Goal: Task Accomplishment & Management: Use online tool/utility

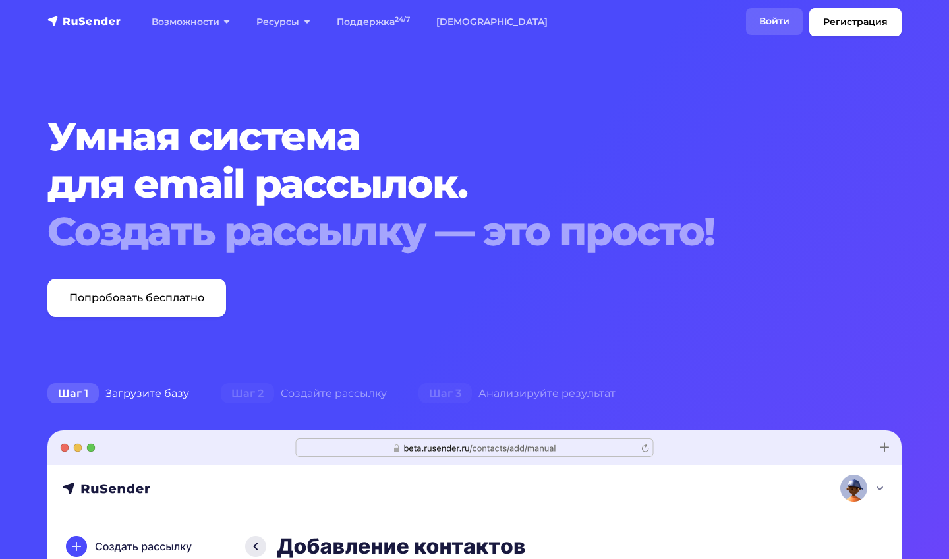
click at [790, 19] on link "Войти" at bounding box center [774, 21] width 57 height 27
click at [765, 22] on link "Войти" at bounding box center [774, 21] width 57 height 27
click at [767, 23] on link "Войти" at bounding box center [774, 21] width 57 height 27
click at [767, 20] on link "Войти" at bounding box center [774, 21] width 57 height 27
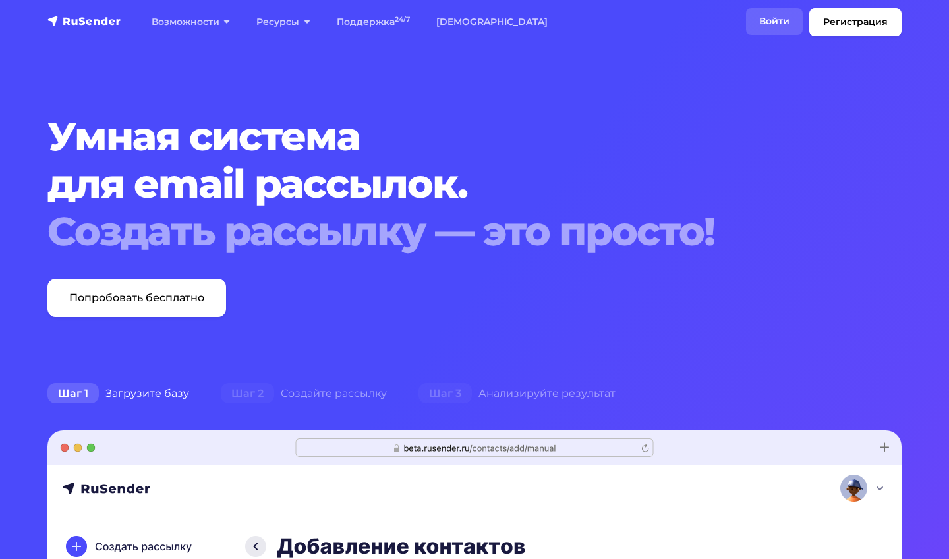
click at [767, 20] on link "Войти" at bounding box center [774, 21] width 57 height 27
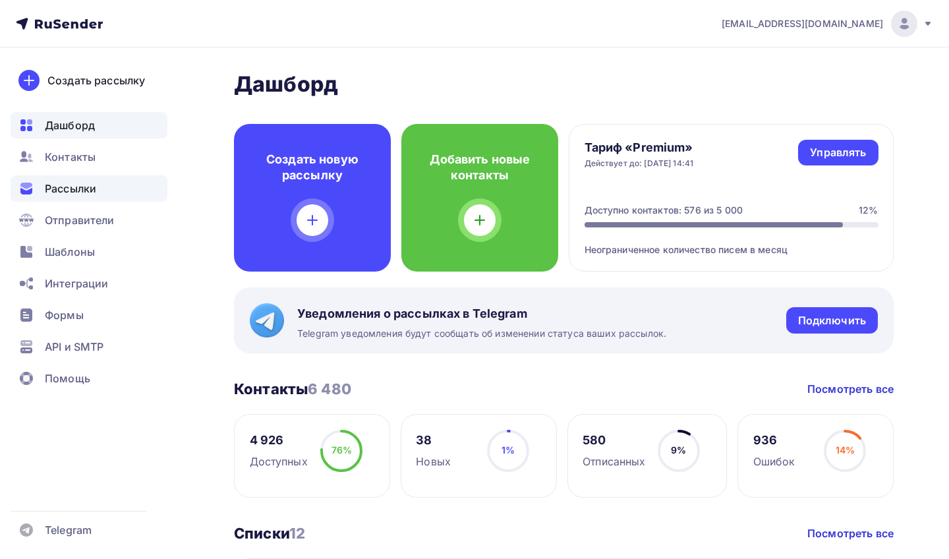
drag, startPoint x: 98, startPoint y: 195, endPoint x: 86, endPoint y: 183, distance: 17.7
click at [98, 195] on div "Рассылки" at bounding box center [89, 188] width 157 height 26
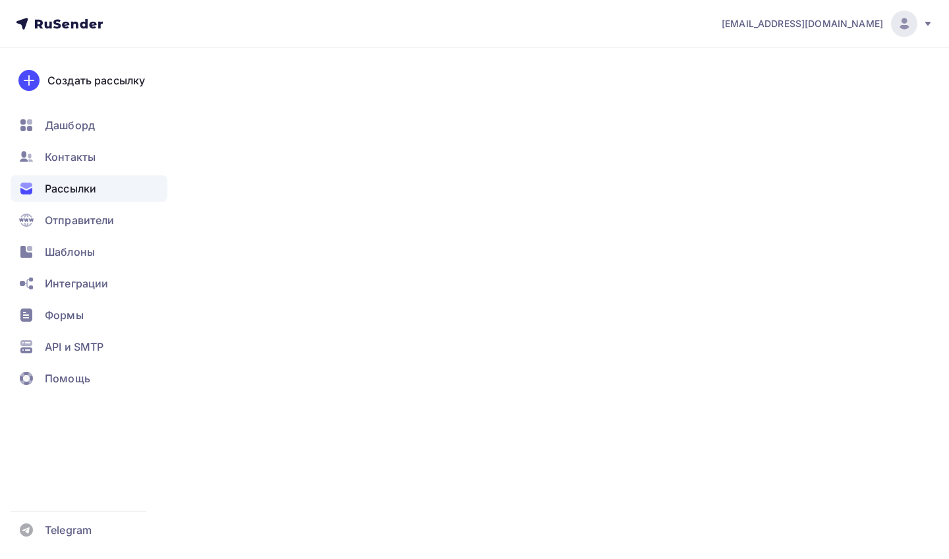
click at [86, 183] on span "Рассылки" at bounding box center [70, 189] width 51 height 16
click at [82, 179] on div "Рассылки" at bounding box center [89, 188] width 157 height 26
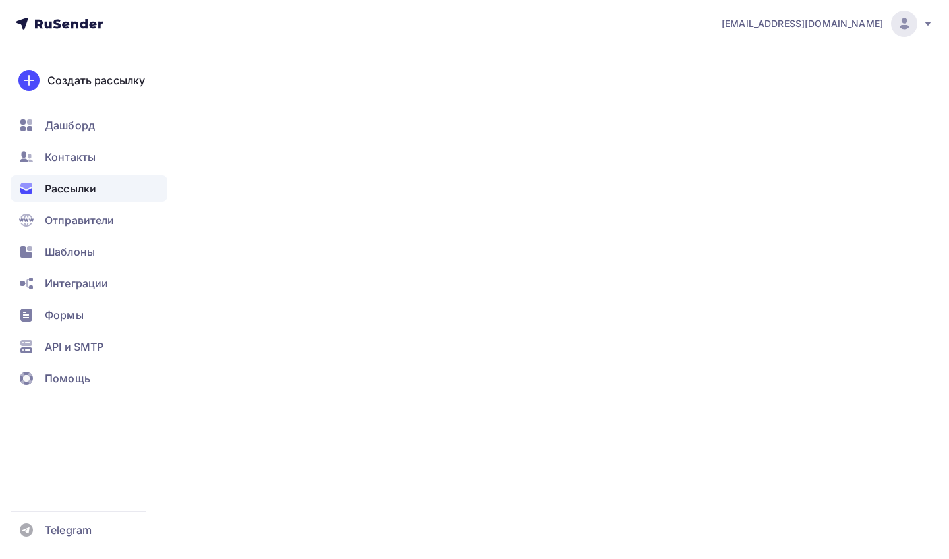
click at [77, 189] on span "Рассылки" at bounding box center [70, 189] width 51 height 16
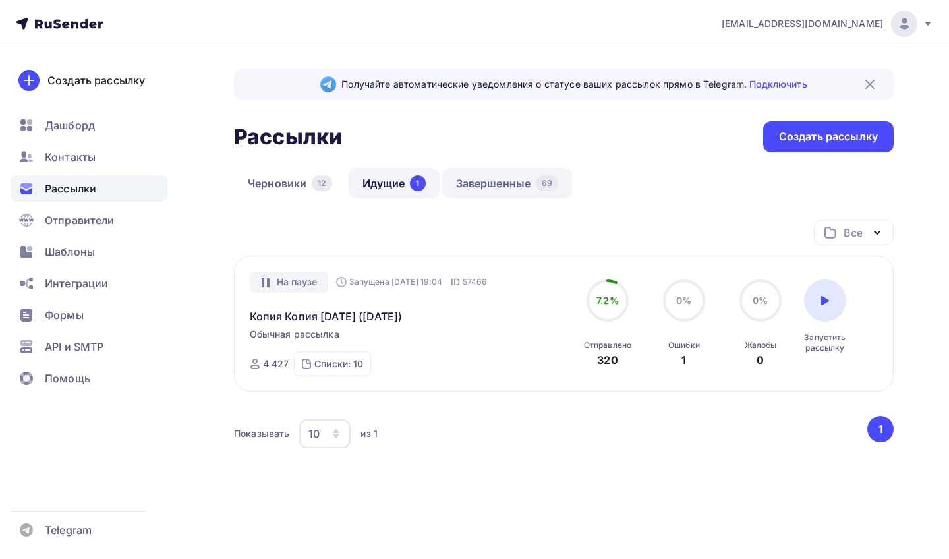
click at [478, 174] on link "Завершенные 69" at bounding box center [507, 183] width 130 height 30
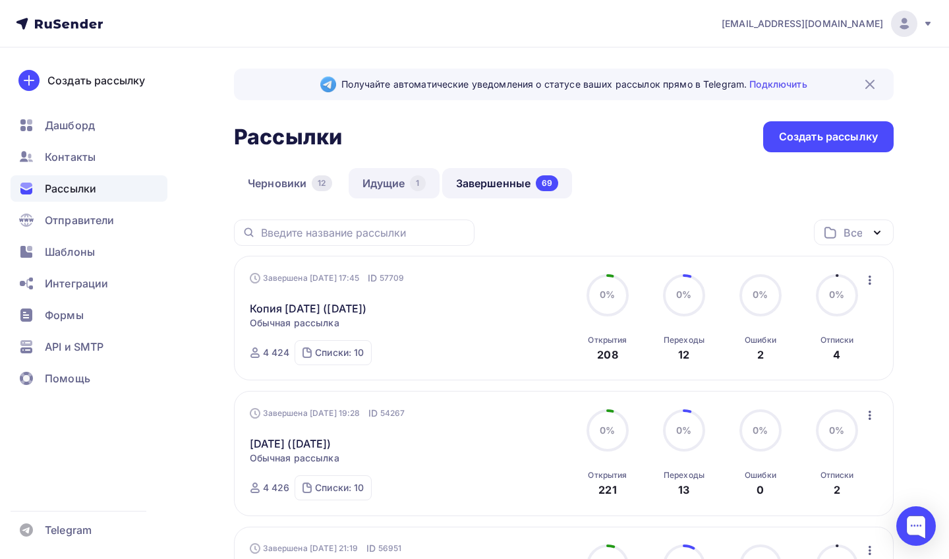
click at [403, 191] on link "Идущие 1" at bounding box center [394, 183] width 91 height 30
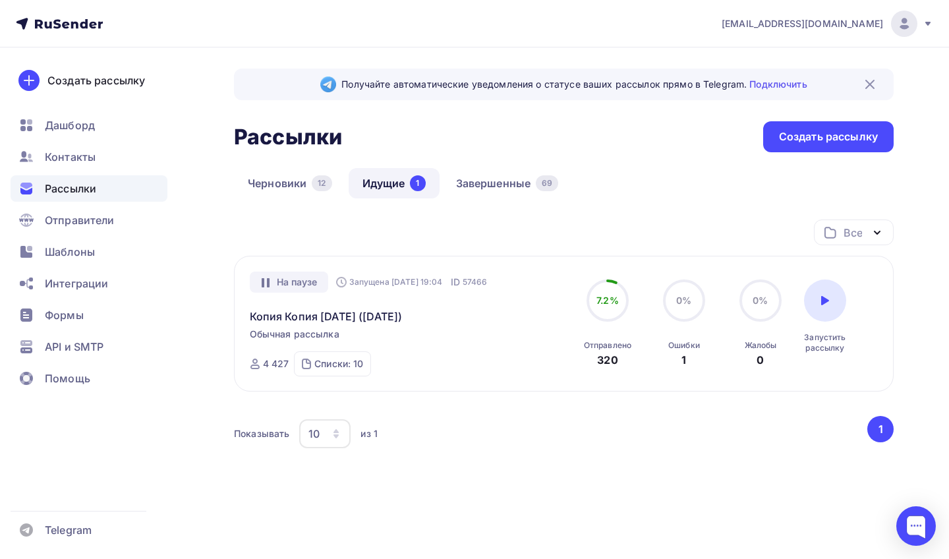
click at [503, 147] on div "Рассылки Рассылки Создать рассылку" at bounding box center [564, 136] width 660 height 31
click at [503, 175] on link "Завершенные 69" at bounding box center [507, 183] width 130 height 30
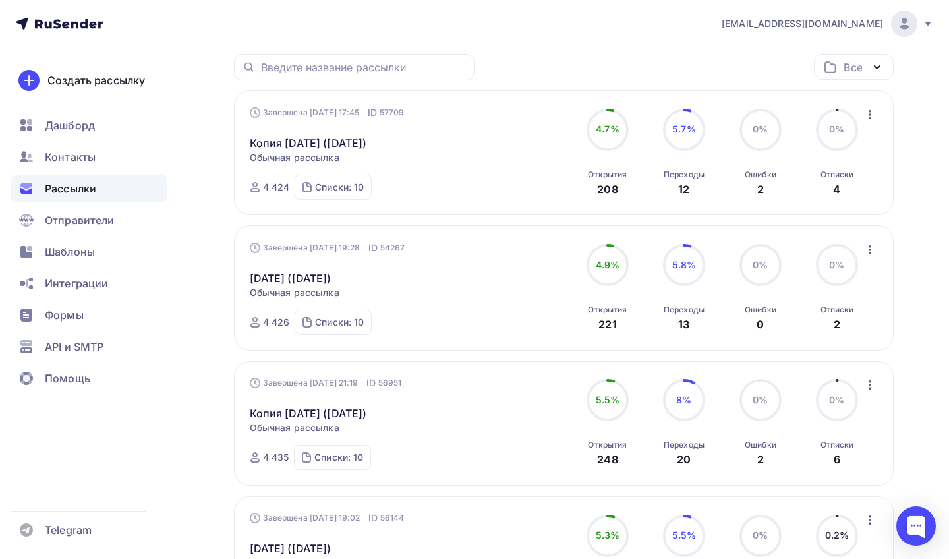
scroll to position [183, 0]
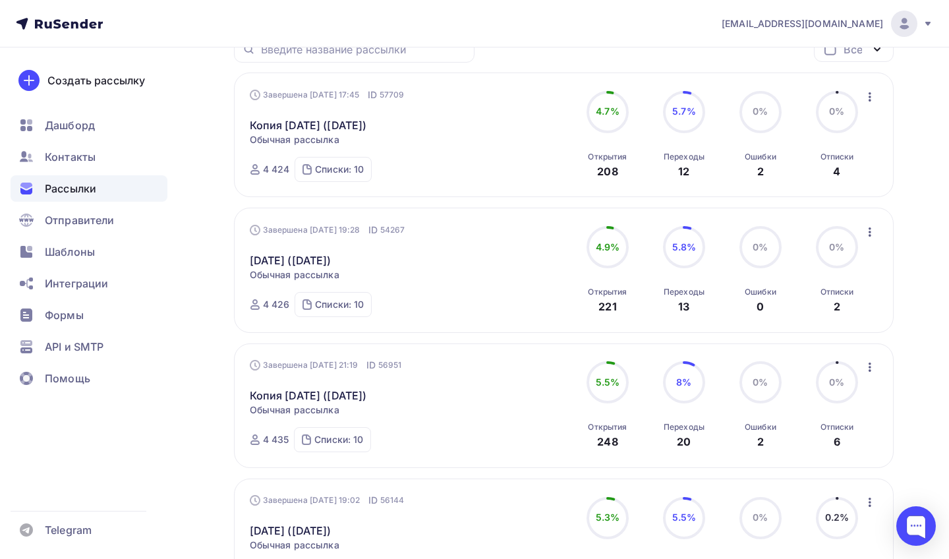
click at [875, 372] on icon "button" at bounding box center [870, 367] width 16 height 16
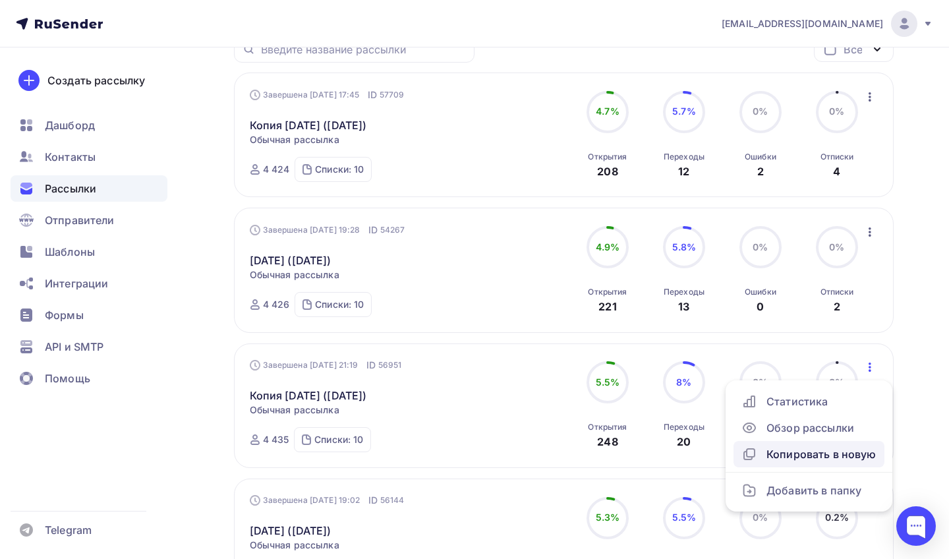
click at [805, 461] on div "Копировать в новую" at bounding box center [808, 454] width 135 height 16
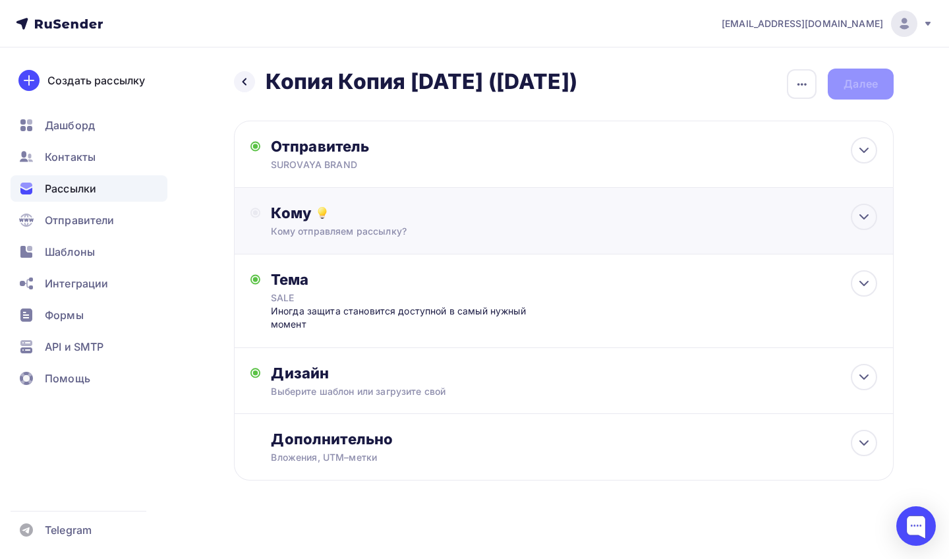
click at [585, 241] on div "Кому Кому отправляем рассылку? Списки получателей Выберите список Все списки id…" at bounding box center [564, 221] width 660 height 67
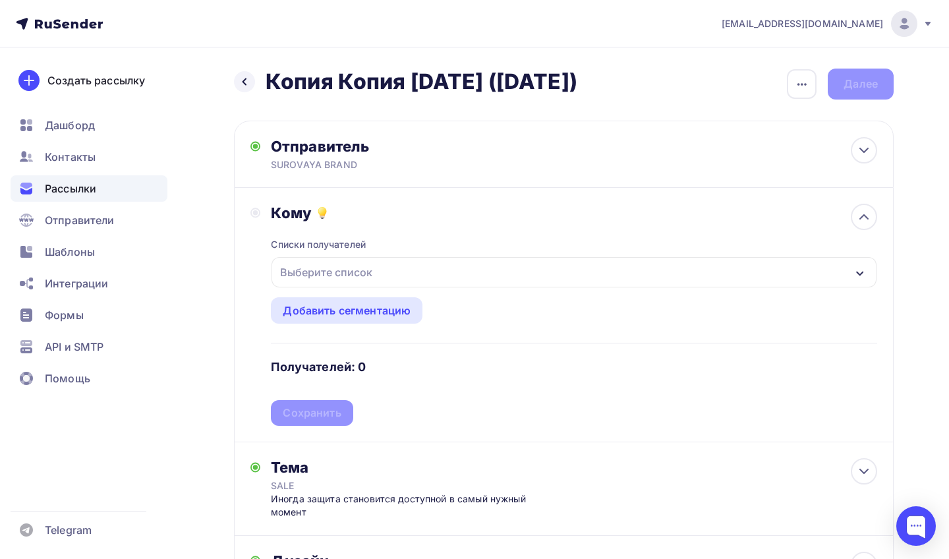
click at [361, 272] on div "Выберите список" at bounding box center [326, 272] width 103 height 24
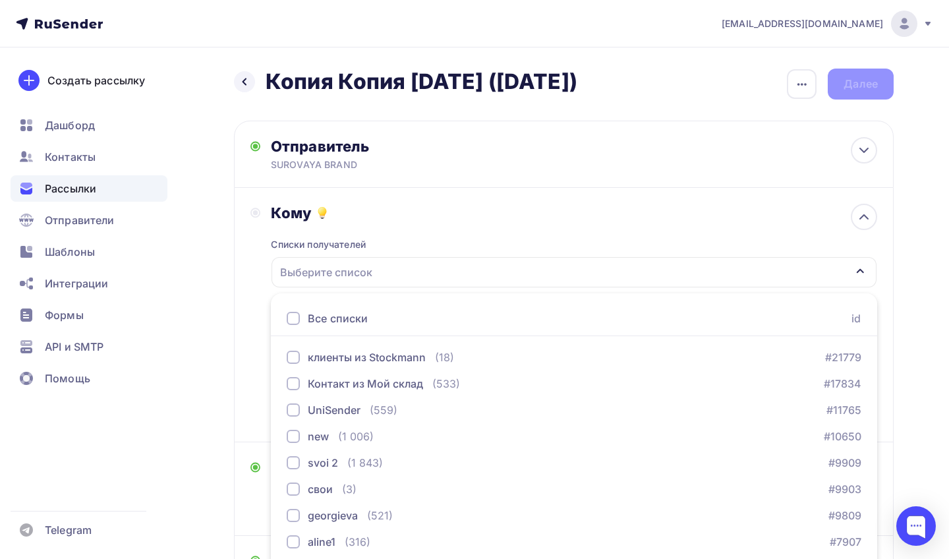
scroll to position [76, 0]
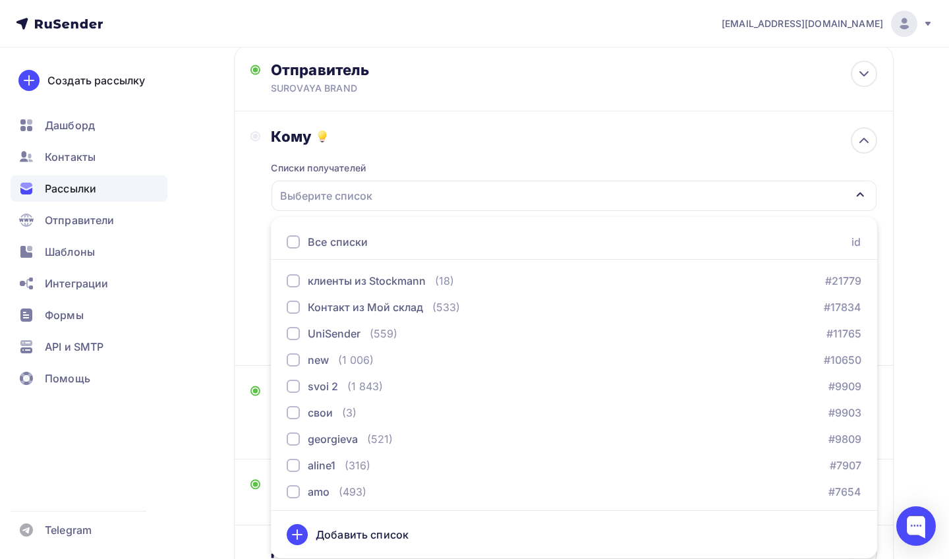
click at [293, 242] on div at bounding box center [293, 241] width 13 height 13
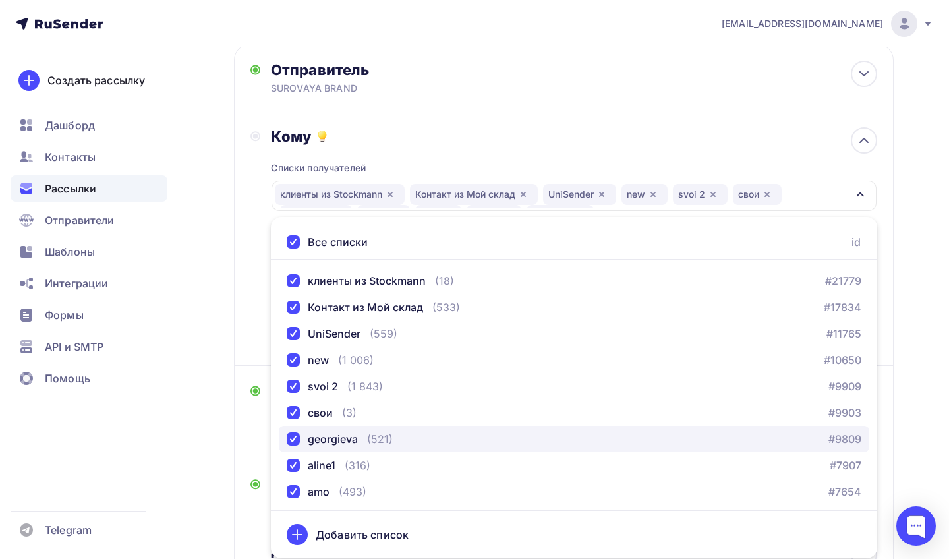
click at [297, 432] on div "georgieva" at bounding box center [322, 439] width 71 height 16
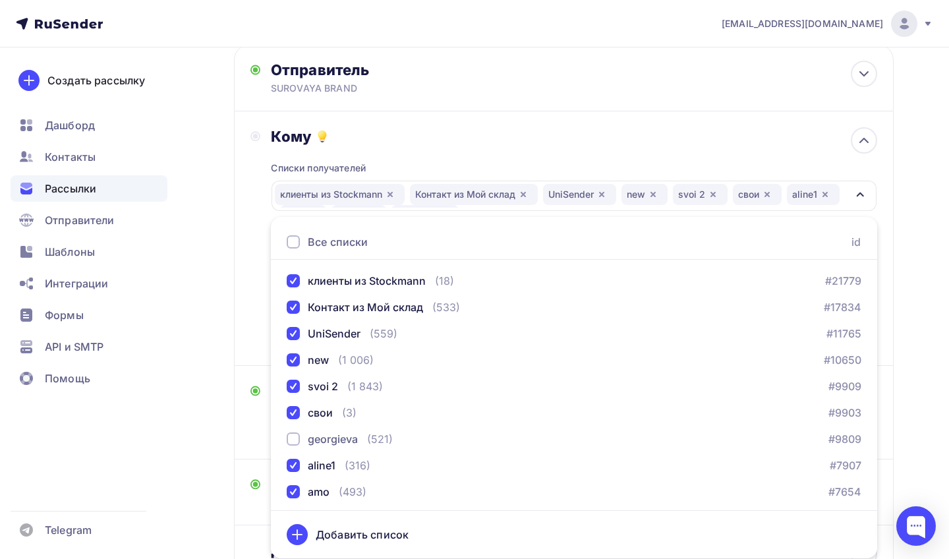
click at [258, 342] on div "Кому Списки получателей клиенты из Stockmann Контакт из Мой склад UniSender new…" at bounding box center [563, 238] width 627 height 222
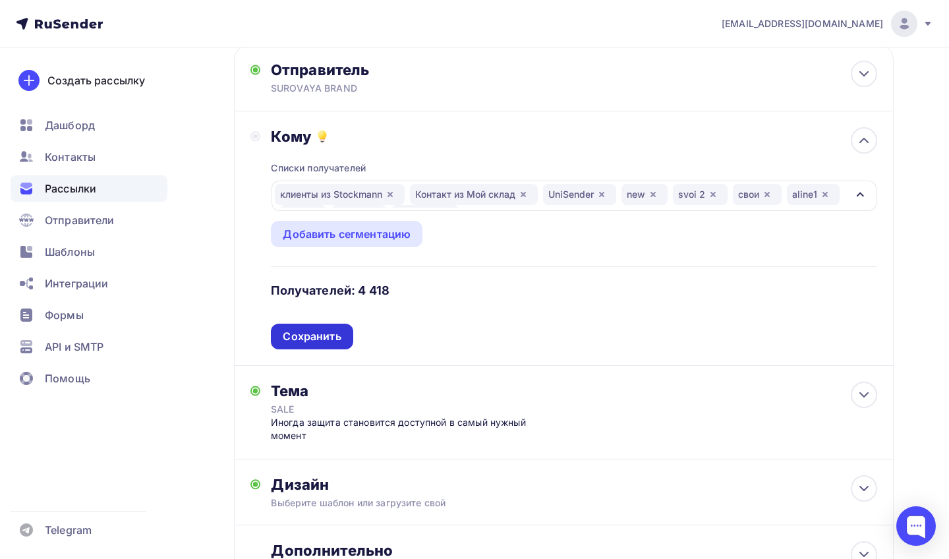
click at [332, 337] on div "Сохранить" at bounding box center [312, 336] width 58 height 15
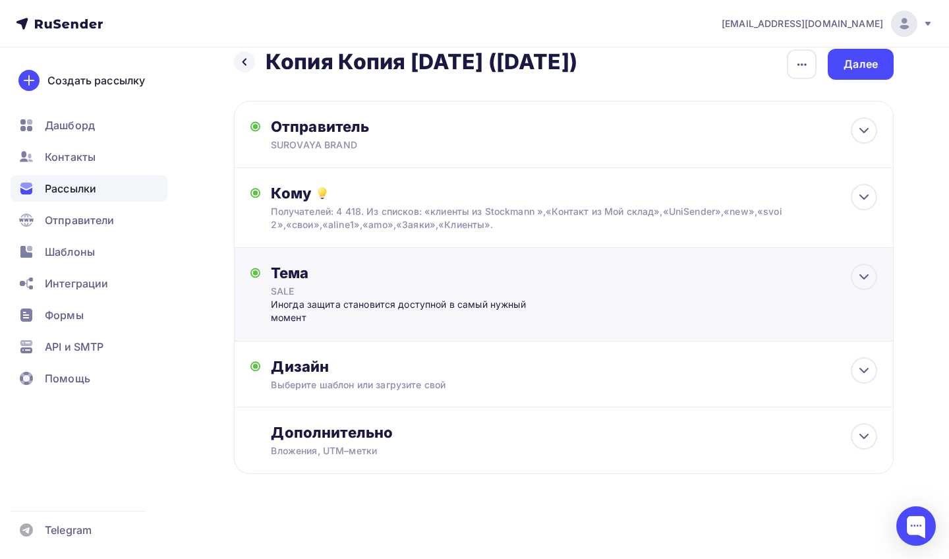
scroll to position [21, 0]
click at [430, 295] on div "SALE" at bounding box center [388, 291] width 235 height 13
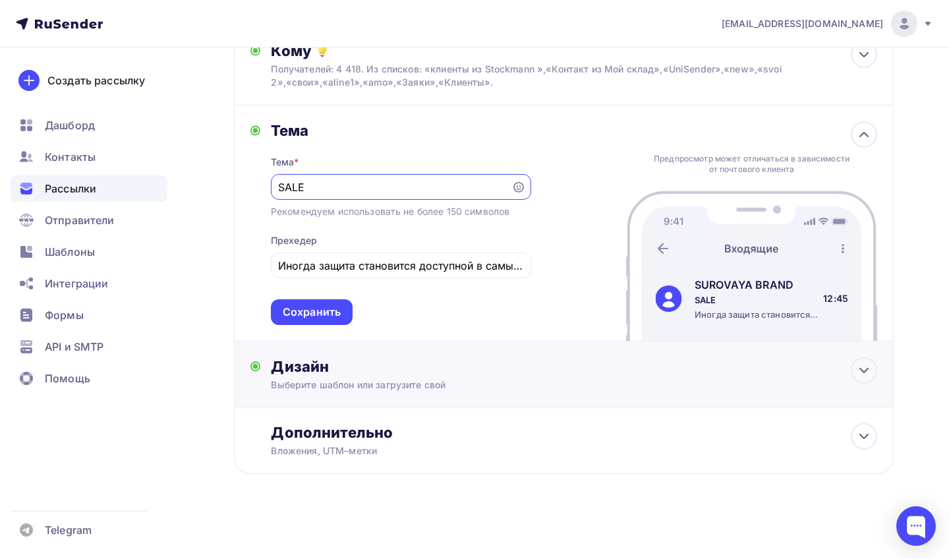
scroll to position [165, 0]
click at [482, 391] on div "Дизайн Выберите шаблон или загрузите свой Размер письма: 122 Kb Заменить шаблон…" at bounding box center [563, 381] width 627 height 49
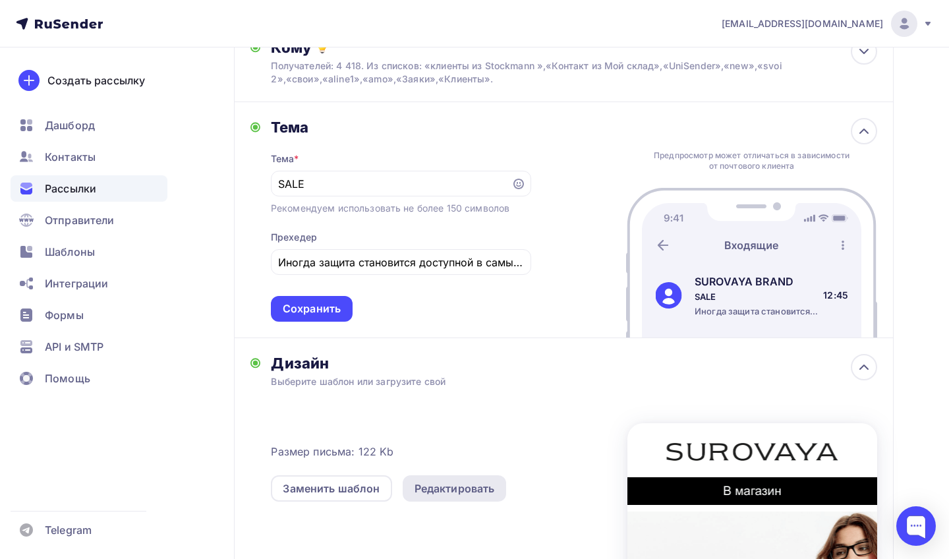
scroll to position [312, 0]
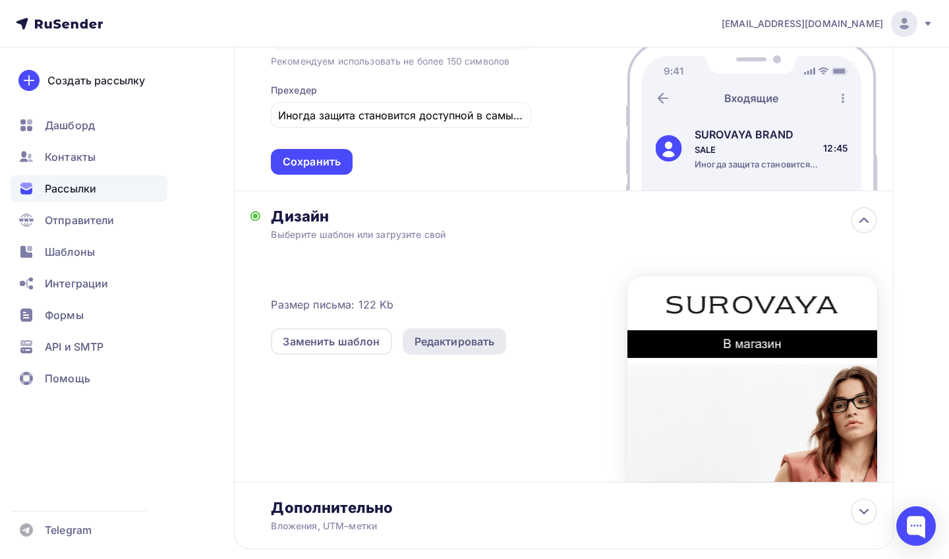
click at [452, 340] on div "Редактировать" at bounding box center [455, 341] width 80 height 16
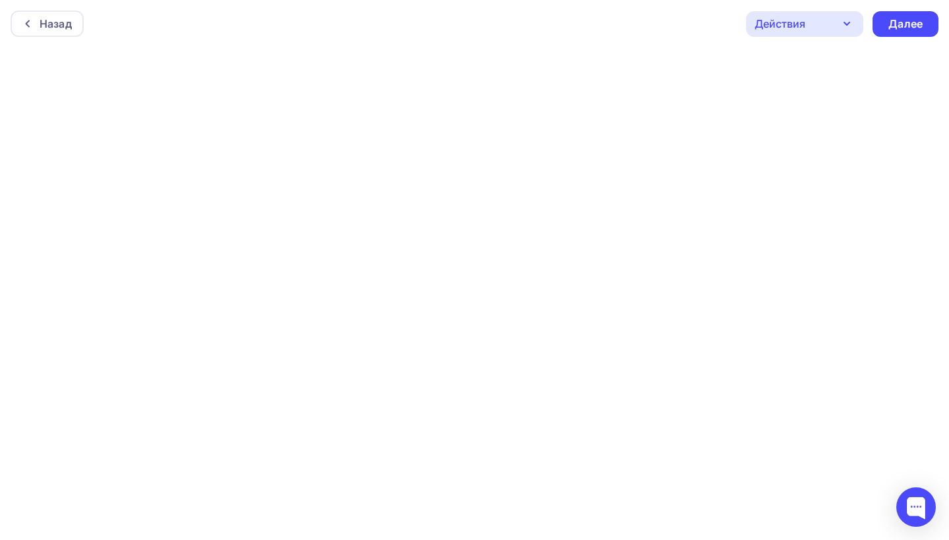
click at [773, 27] on div "Действия" at bounding box center [780, 24] width 51 height 16
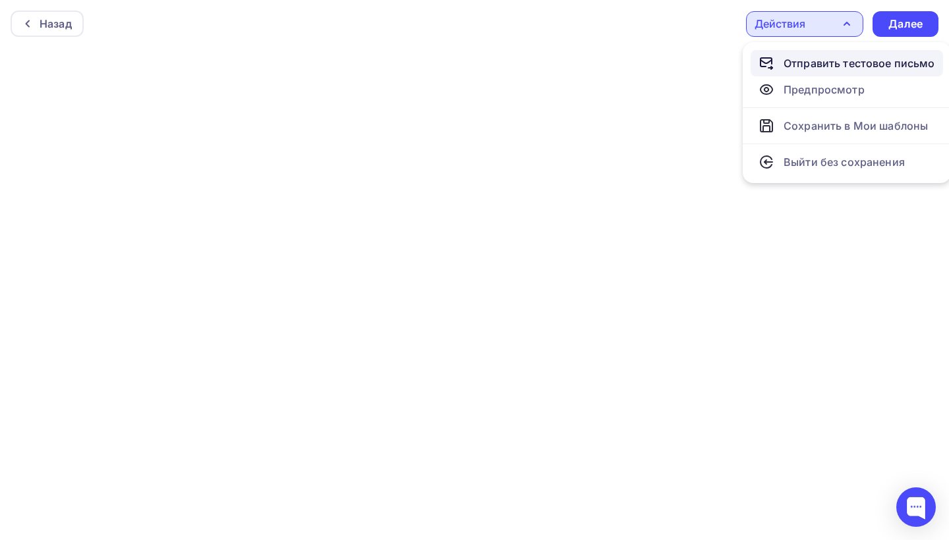
click at [816, 65] on div "Отправить тестовое письмо" at bounding box center [860, 63] width 152 height 16
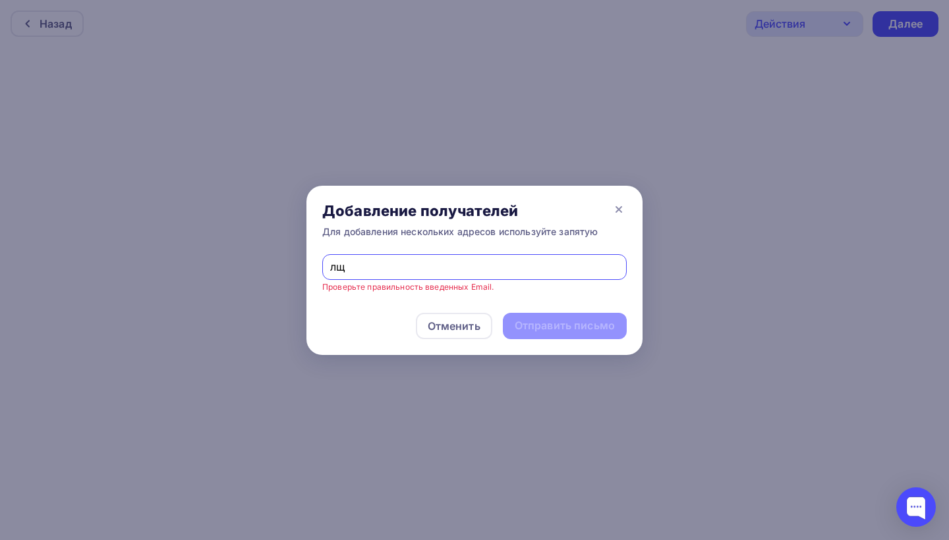
type input "л"
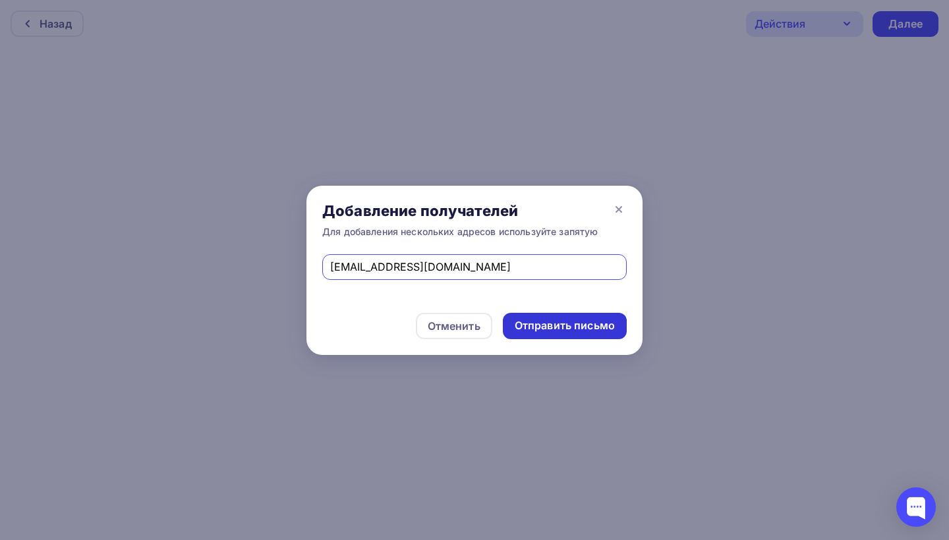
type input "[EMAIL_ADDRESS][DOMAIN_NAME]"
click at [563, 335] on div "Отправить письмо" at bounding box center [565, 326] width 124 height 26
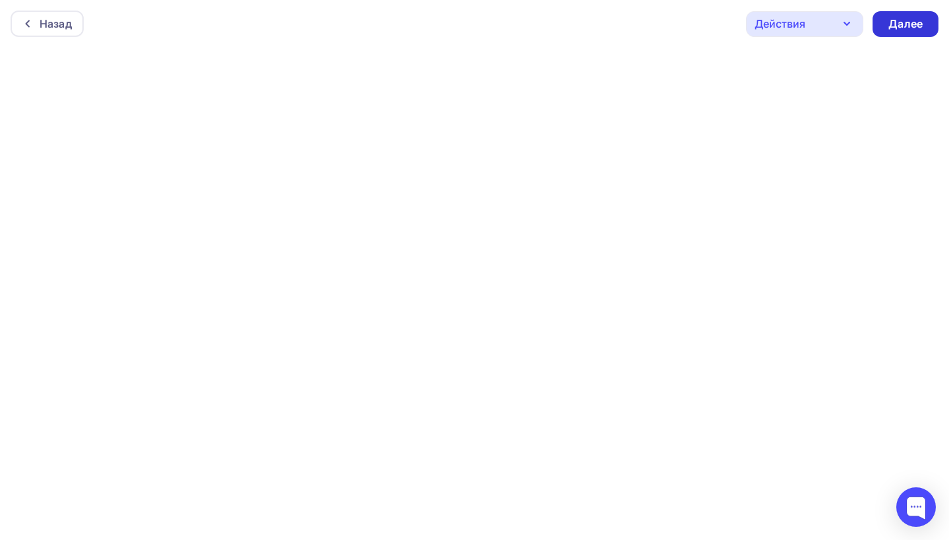
click at [891, 17] on div "Далее" at bounding box center [905, 23] width 34 height 15
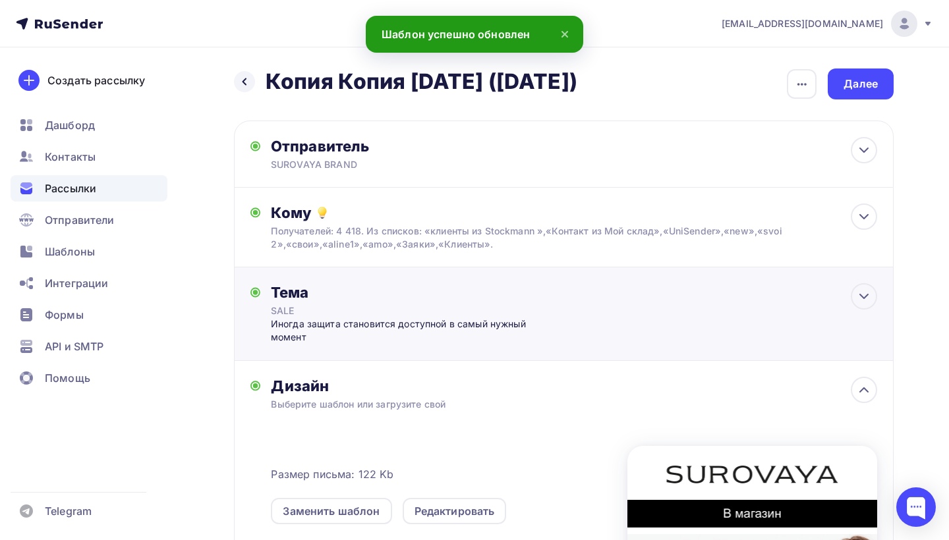
click at [507, 284] on div "Тема" at bounding box center [401, 292] width 260 height 18
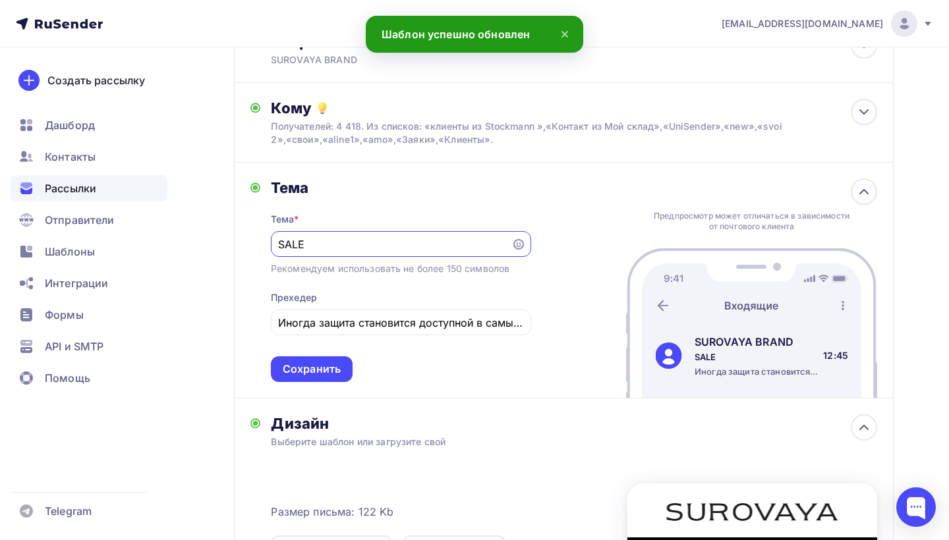
scroll to position [120, 0]
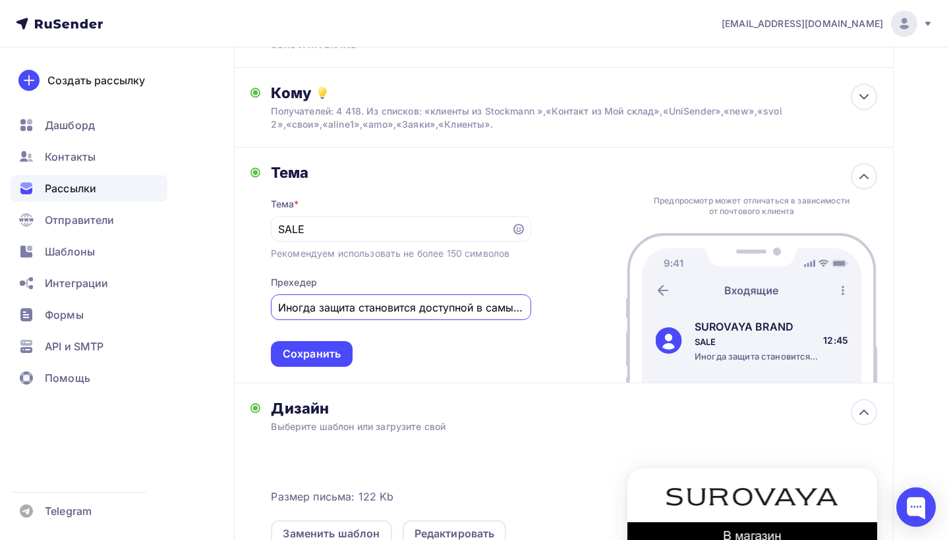
drag, startPoint x: 472, startPoint y: 313, endPoint x: 533, endPoint y: 310, distance: 61.3
click at [534, 310] on div "Тема Тема * SALE Рекомендуем использовать не более 150 символов Прехедер Иногда…" at bounding box center [564, 266] width 660 height 236
click at [538, 354] on div "Тема Тема * SALE Рекомендуем использовать не более 150 символов Прехедер Иногда…" at bounding box center [564, 266] width 660 height 236
click at [352, 359] on div "Сохранить" at bounding box center [312, 354] width 82 height 26
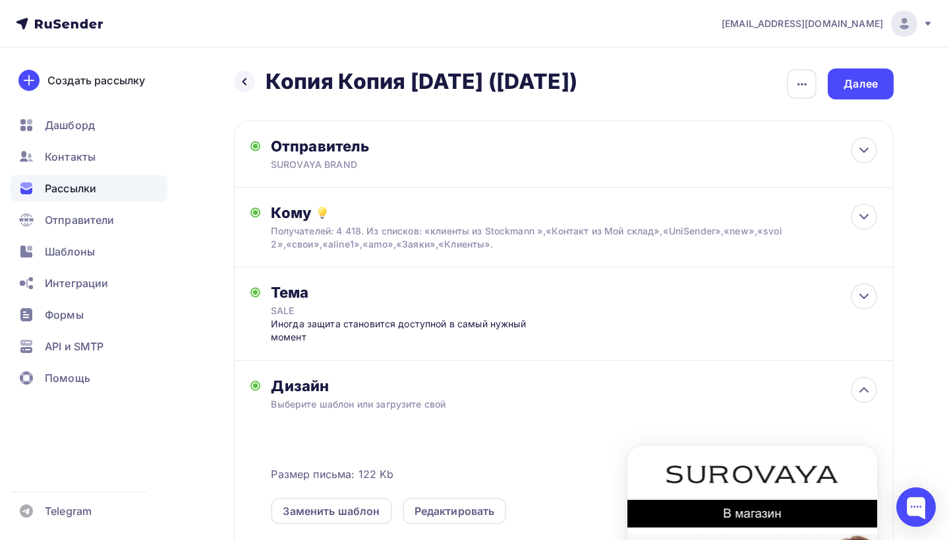
scroll to position [0, 0]
click at [850, 78] on div "Далее" at bounding box center [861, 83] width 34 height 15
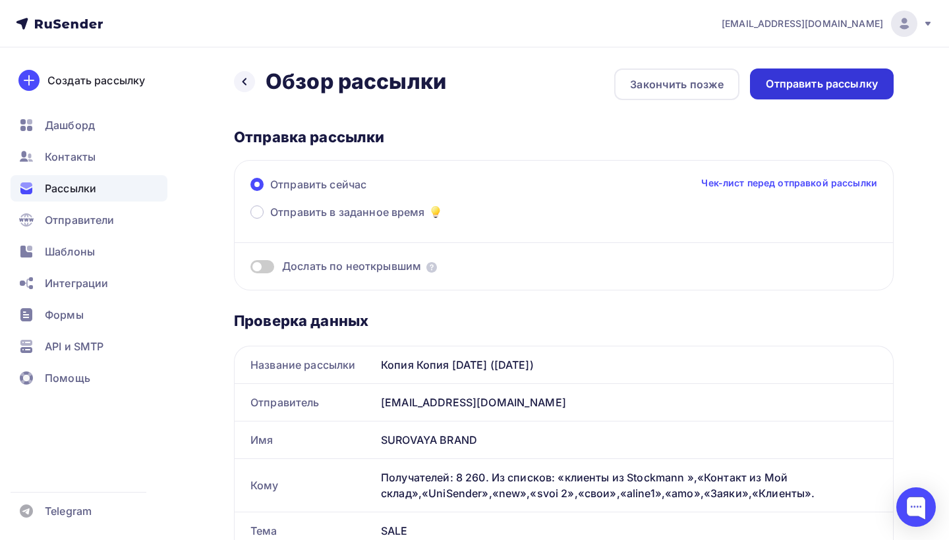
click at [833, 87] on div "Отправить рассылку" at bounding box center [822, 83] width 112 height 15
